Goal: Task Accomplishment & Management: Use online tool/utility

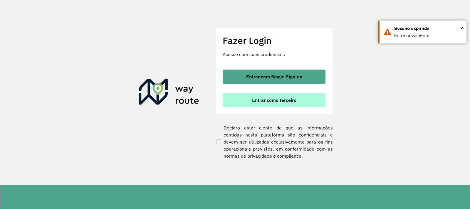
click at [271, 106] on button "Entrar como terceiro" at bounding box center [274, 100] width 103 height 14
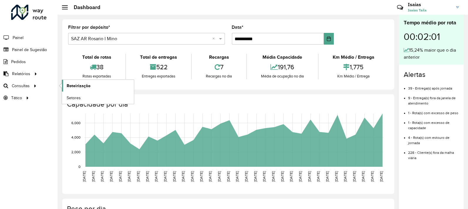
click at [73, 87] on span "Roteirização" at bounding box center [79, 86] width 24 height 6
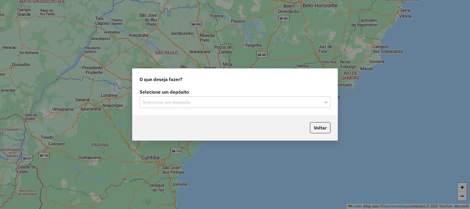
click at [170, 102] on input "text" at bounding box center [229, 102] width 173 height 7
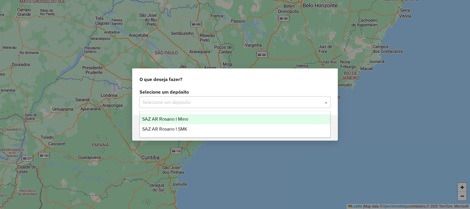
click at [183, 121] on div "SAZ AR Rosario I Mino" at bounding box center [235, 119] width 190 height 10
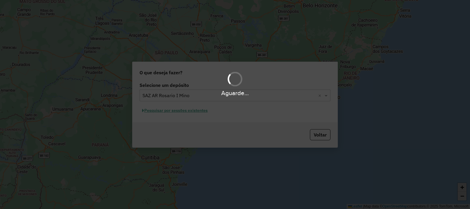
click at [197, 115] on div "Aguarde..." at bounding box center [235, 104] width 470 height 209
click at [192, 111] on div "Aguarde..." at bounding box center [235, 104] width 470 height 209
click at [192, 113] on div "Aguarde..." at bounding box center [235, 104] width 470 height 209
click at [192, 113] on hb-app "Aguarde... Pop-up bloqueado! Seu navegador bloqueou automáticamente a abertura …" at bounding box center [235, 104] width 470 height 209
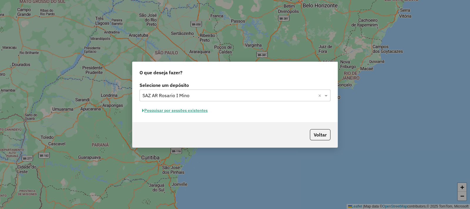
click at [192, 113] on button "Pesquisar por sessões existentes" at bounding box center [175, 110] width 71 height 9
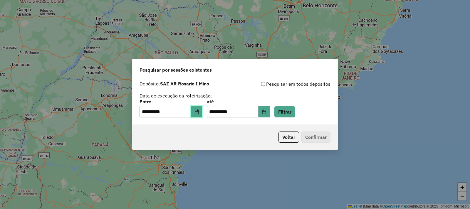
click at [202, 114] on button "Choose Date" at bounding box center [196, 112] width 11 height 12
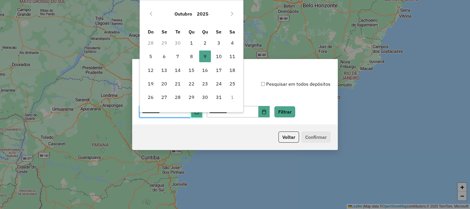
click at [202, 113] on button "Choose Date" at bounding box center [196, 112] width 11 height 12
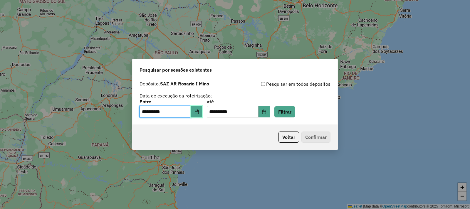
click at [202, 113] on button "Choose Date" at bounding box center [196, 112] width 11 height 12
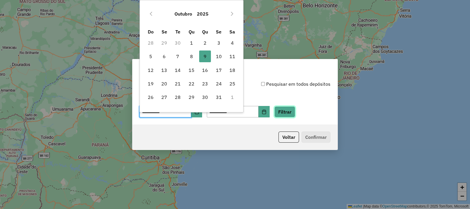
click at [295, 112] on button "Filtrar" at bounding box center [285, 111] width 21 height 11
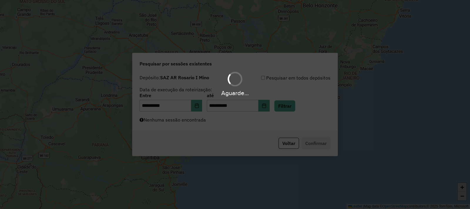
drag, startPoint x: 123, startPoint y: 132, endPoint x: 132, endPoint y: 130, distance: 9.6
click at [124, 132] on div "Aguarde..." at bounding box center [235, 104] width 470 height 209
click at [186, 127] on div "Aguarde..." at bounding box center [235, 104] width 470 height 209
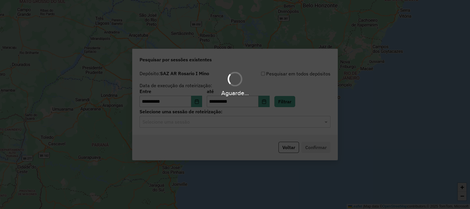
click at [187, 127] on div "Aguarde..." at bounding box center [235, 104] width 470 height 209
click at [187, 127] on hb-app "**********" at bounding box center [235, 104] width 470 height 209
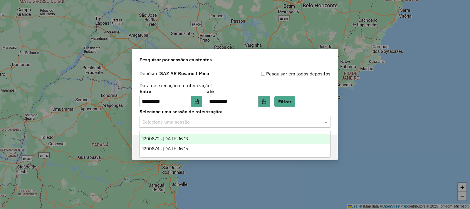
click at [189, 123] on input "text" at bounding box center [229, 122] width 173 height 7
click at [188, 140] on span "1290872 - [DATE] 16:13" at bounding box center [165, 138] width 46 height 5
click at [200, 127] on div "Selecione uma sessão × 1290872 - [DATE] 16:13 ×" at bounding box center [235, 122] width 191 height 12
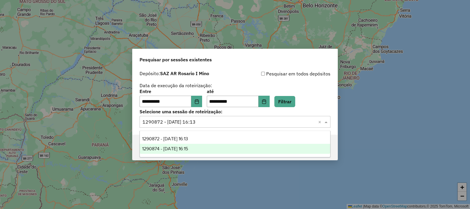
click at [204, 150] on div "1290874 - [DATE] 16:15" at bounding box center [235, 149] width 190 height 10
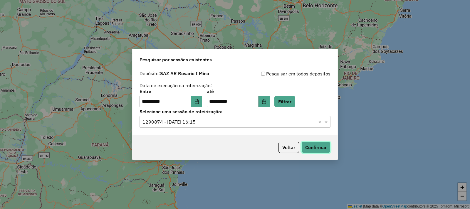
click at [329, 146] on button "Confirmar" at bounding box center [316, 147] width 29 height 11
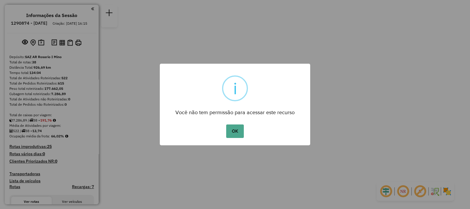
drag, startPoint x: 239, startPoint y: 125, endPoint x: 239, endPoint y: 129, distance: 3.2
click at [239, 127] on button "OK" at bounding box center [234, 132] width 17 height 14
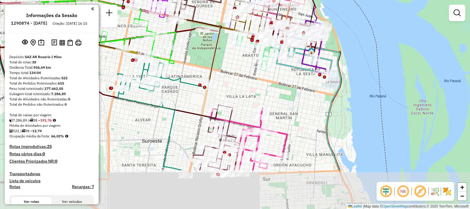
drag, startPoint x: 267, startPoint y: 138, endPoint x: 256, endPoint y: 99, distance: 40.3
click at [247, 78] on div "Janela de atendimento Grade de atendimento Capacidade Transportadoras Veículos …" at bounding box center [235, 104] width 470 height 209
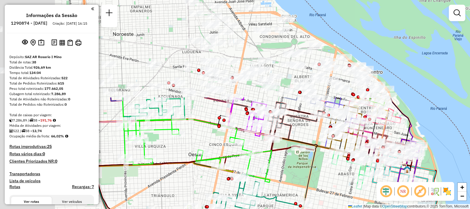
drag, startPoint x: 208, startPoint y: 93, endPoint x: 267, endPoint y: 189, distance: 113.4
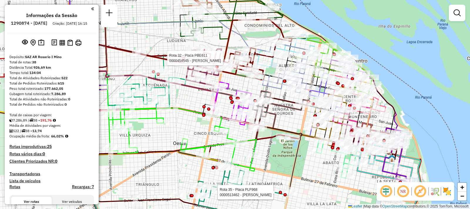
select select "**********"
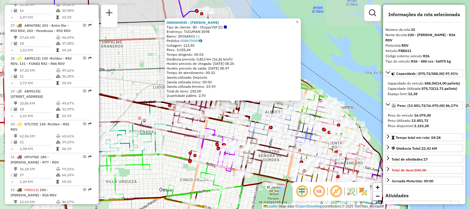
scroll to position [1301, 0]
